Goal: Transaction & Acquisition: Subscribe to service/newsletter

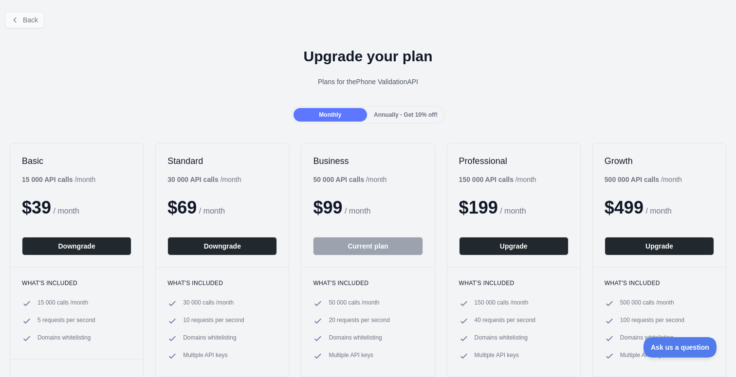
click at [25, 22] on span "Back" at bounding box center [30, 20] width 15 height 8
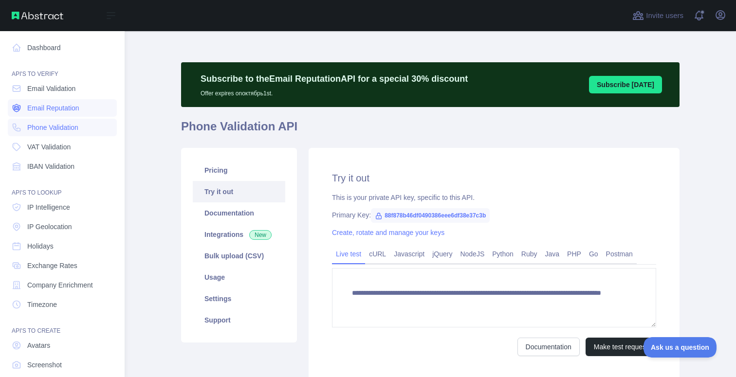
click at [62, 111] on span "Email Reputation" at bounding box center [53, 108] width 52 height 10
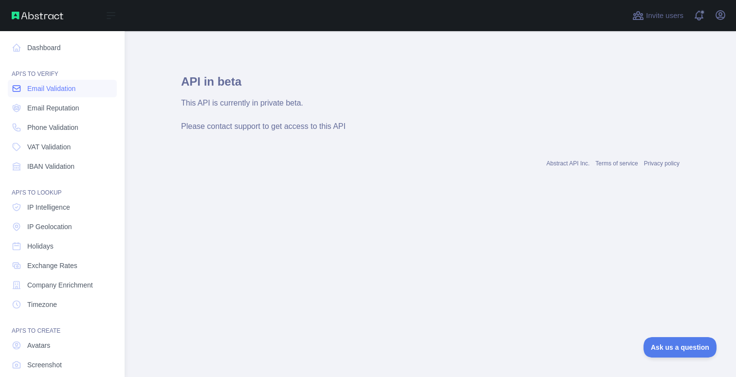
click at [63, 94] on link "Email Validation" at bounding box center [62, 89] width 109 height 18
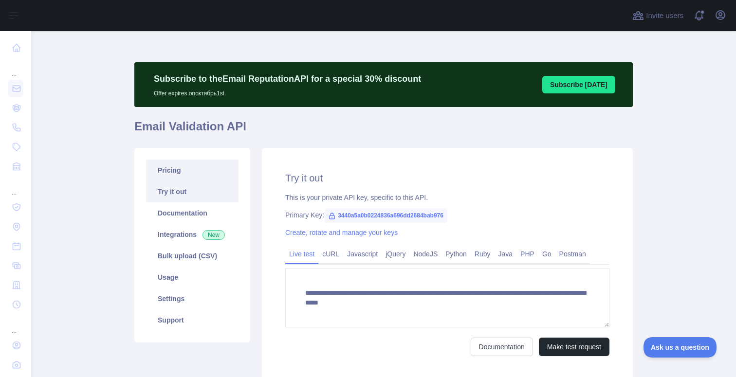
click at [213, 177] on link "Pricing" at bounding box center [192, 170] width 92 height 21
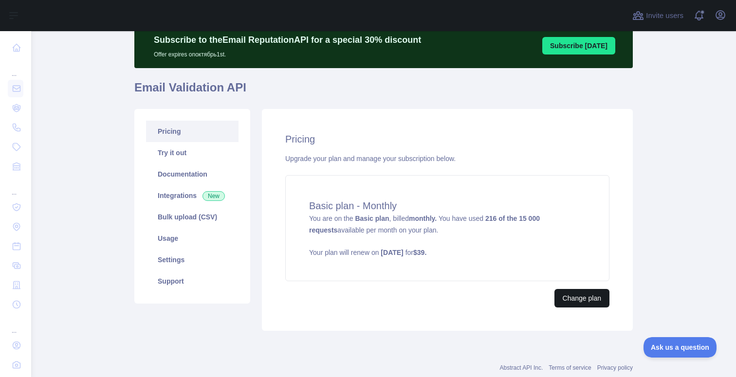
click at [583, 298] on button "Change plan" at bounding box center [581, 298] width 55 height 18
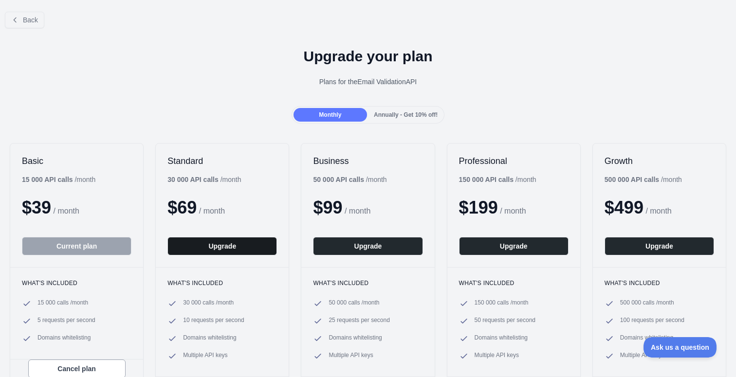
scroll to position [54, 0]
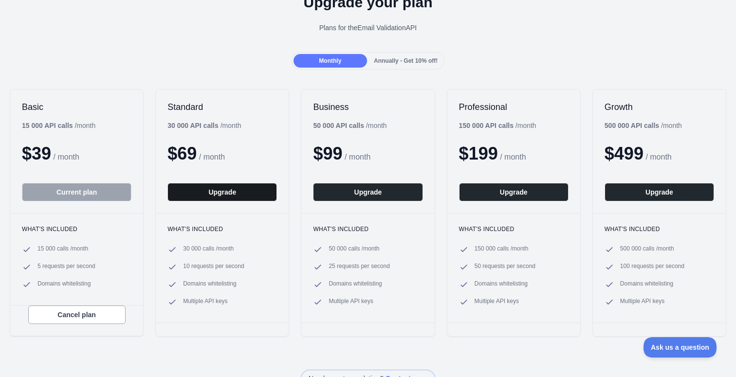
click at [222, 192] on button "Upgrade" at bounding box center [221, 192] width 109 height 18
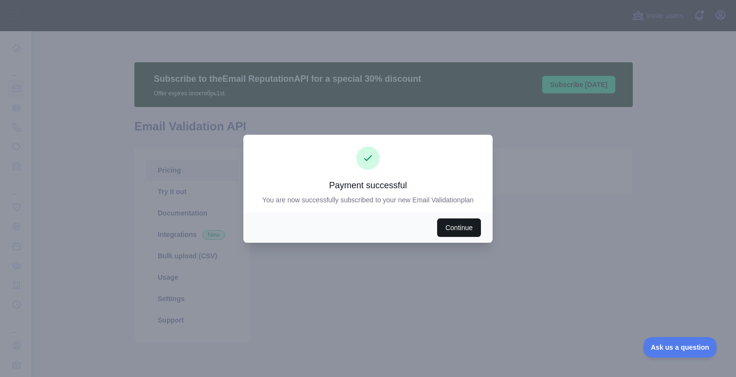
click at [470, 225] on button "Continue" at bounding box center [459, 227] width 44 height 18
